Goal: Task Accomplishment & Management: Manage account settings

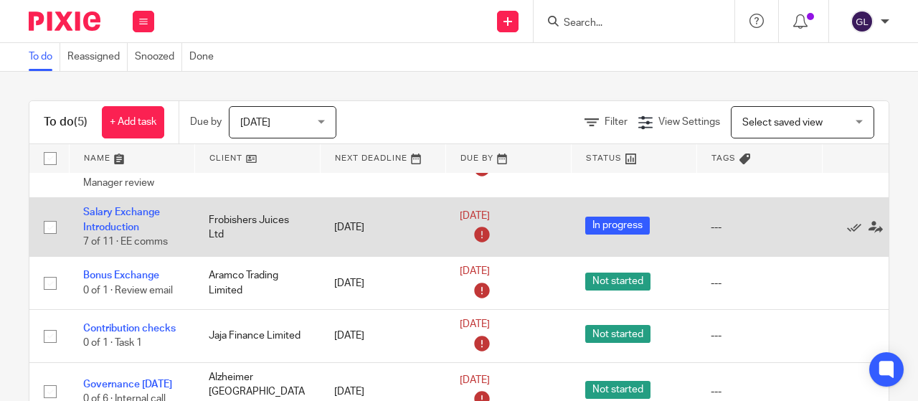
scroll to position [75, 0]
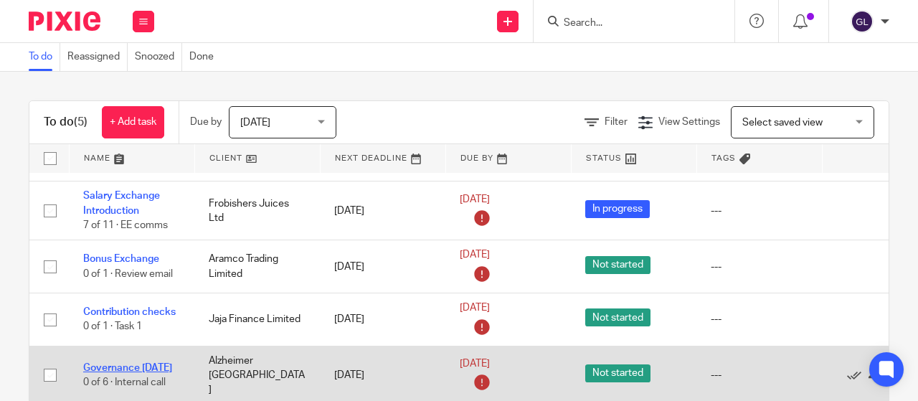
click at [143, 363] on link "Governance [DATE]" at bounding box center [127, 368] width 89 height 10
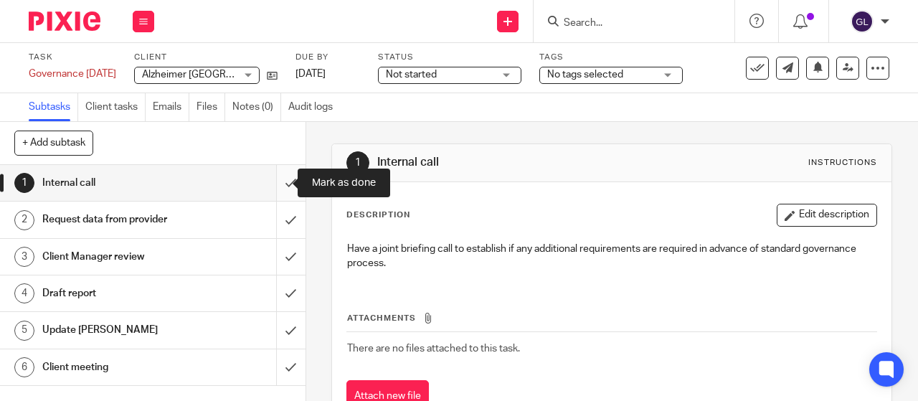
click at [277, 186] on input "submit" at bounding box center [152, 183] width 305 height 36
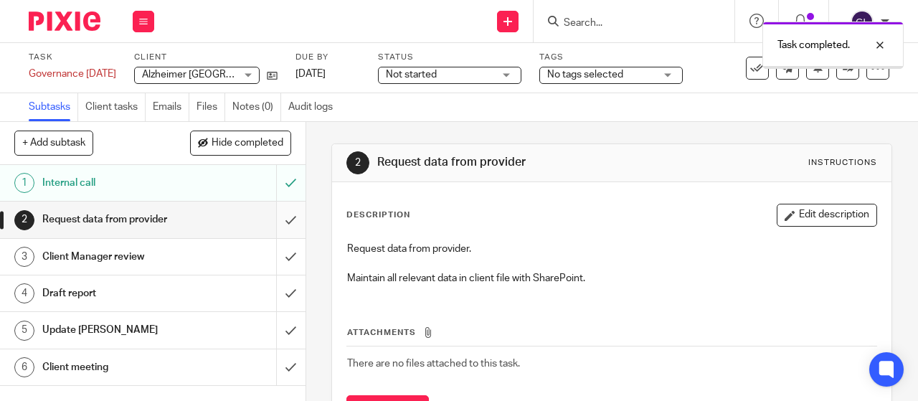
click at [277, 219] on input "submit" at bounding box center [152, 219] width 305 height 36
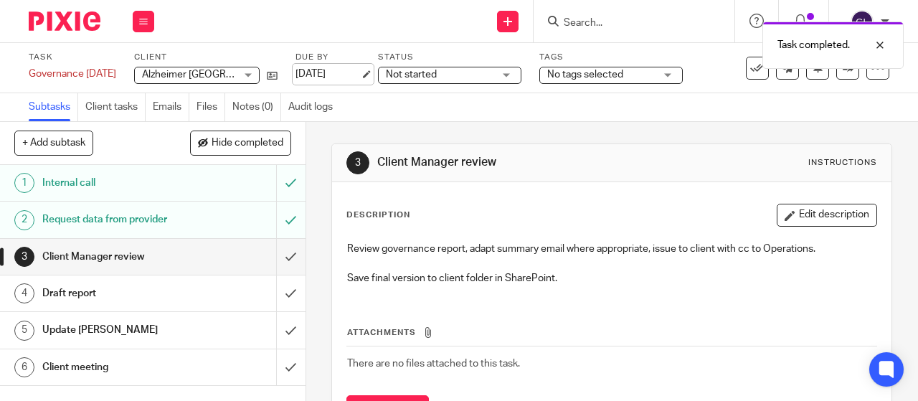
click at [353, 71] on link "[DATE]" at bounding box center [327, 74] width 65 height 15
click at [437, 77] on span "Not started" at bounding box center [411, 75] width 51 height 10
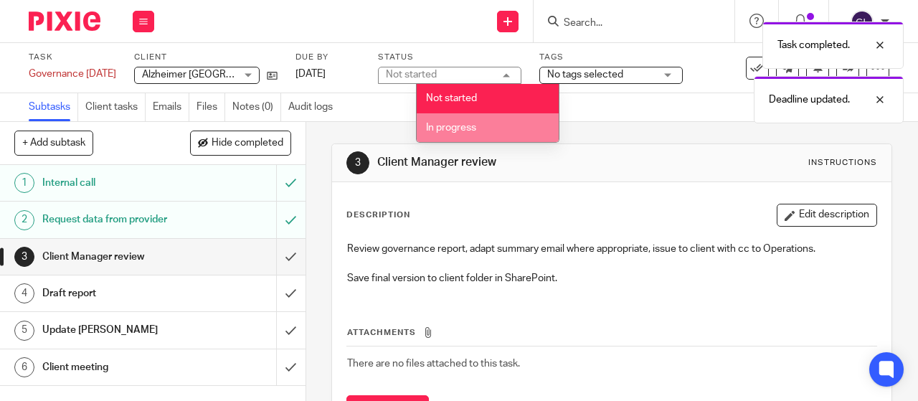
click at [442, 124] on span "In progress" at bounding box center [451, 128] width 50 height 10
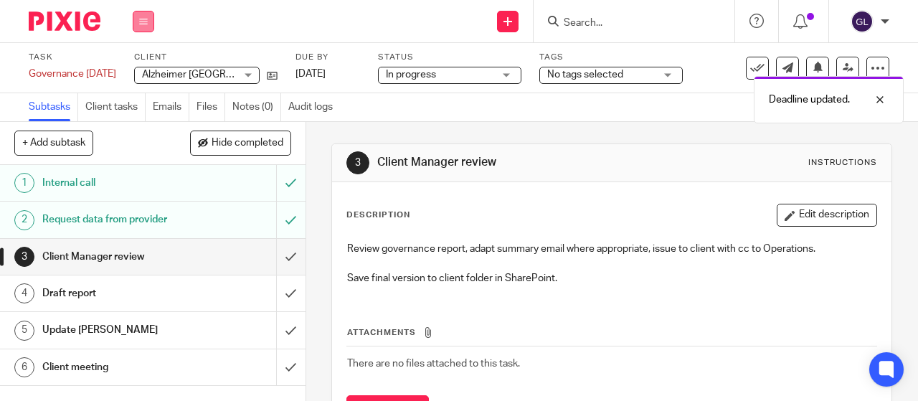
click at [143, 25] on button at bounding box center [144, 22] width 22 height 22
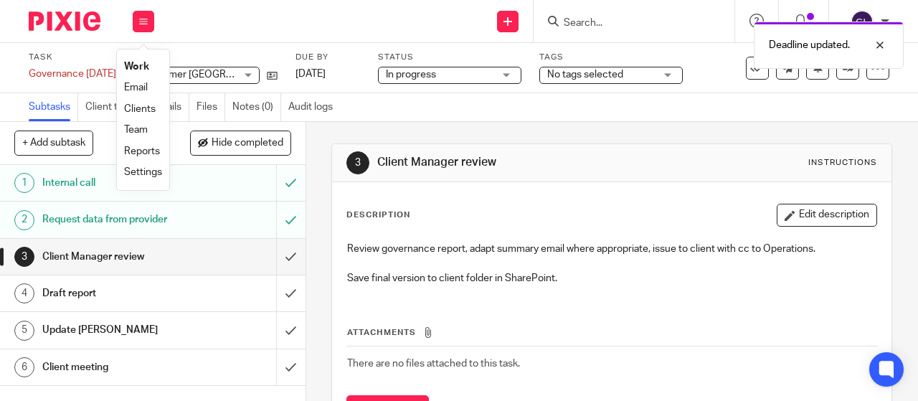
click at [128, 67] on link "Work" at bounding box center [136, 67] width 25 height 10
